Goal: Task Accomplishment & Management: Use online tool/utility

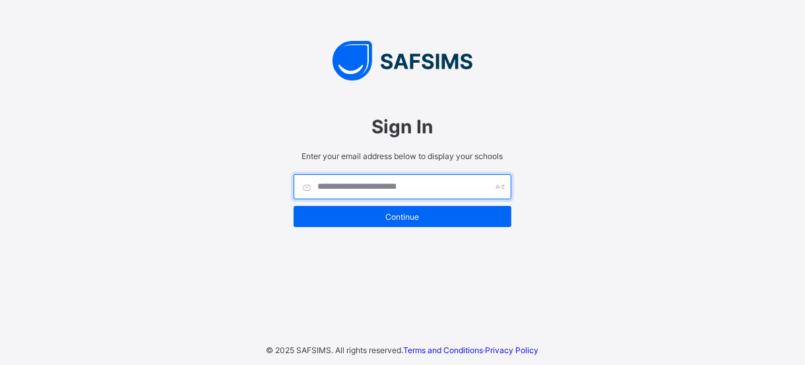
click at [383, 189] on input "text" at bounding box center [403, 186] width 218 height 25
type input "*"
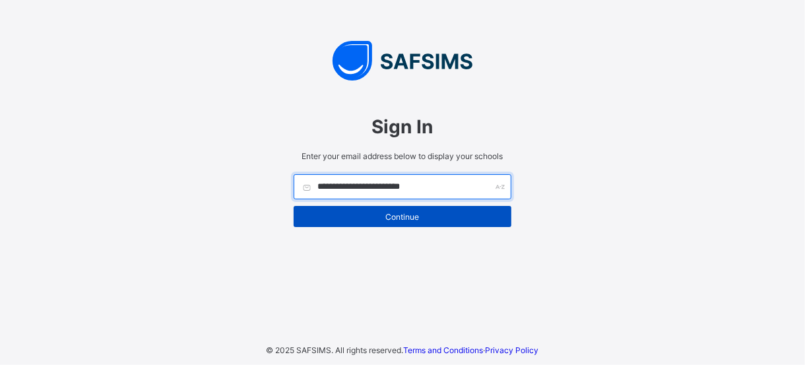
type input "**********"
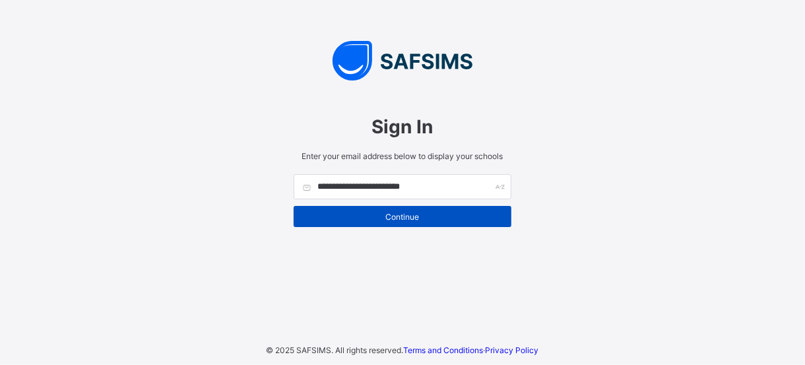
click at [444, 219] on span "Continue" at bounding box center [403, 217] width 198 height 10
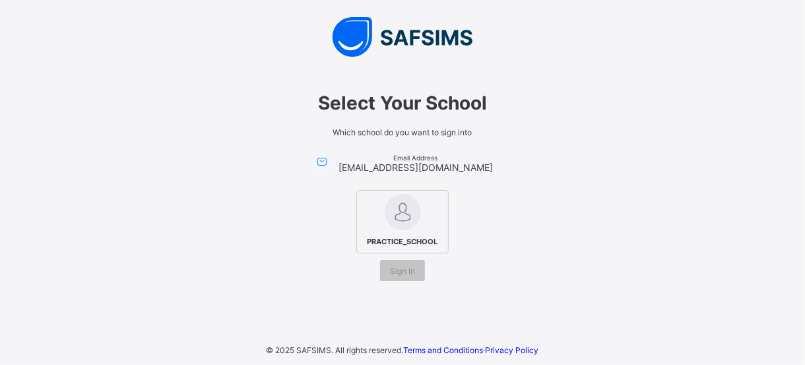
click at [426, 228] on div "PRACTICE_SCHOOL" at bounding box center [402, 221] width 92 height 63
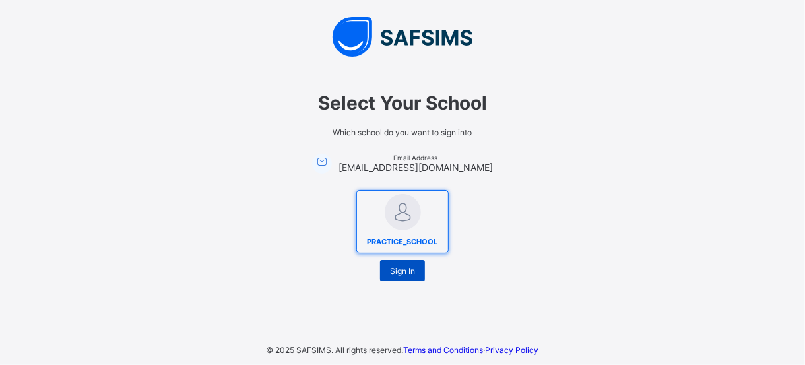
click at [401, 269] on span "Sign In" at bounding box center [402, 271] width 25 height 10
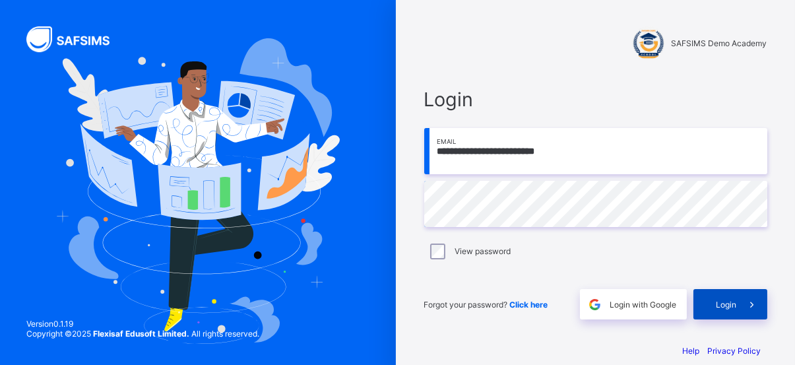
click at [735, 308] on span "Login" at bounding box center [727, 305] width 20 height 10
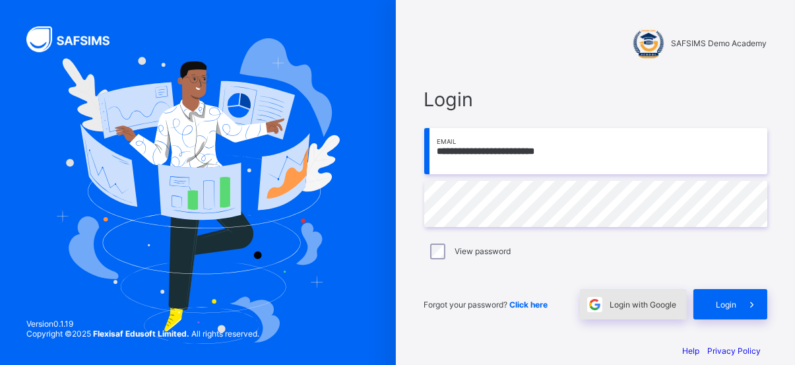
click at [639, 302] on span "Login with Google" at bounding box center [643, 305] width 67 height 10
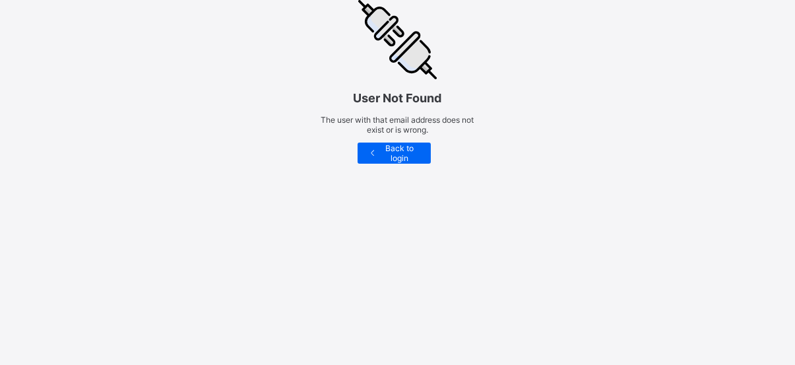
scroll to position [48, 0]
